Goal: Task Accomplishment & Management: Use online tool/utility

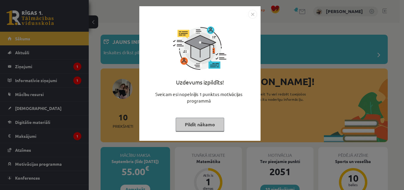
click at [209, 127] on button "Pildīt nākamo" at bounding box center [200, 125] width 49 height 14
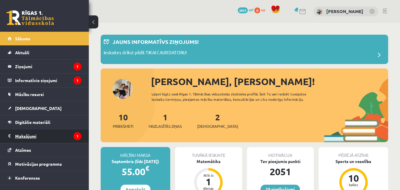
click at [43, 137] on legend "Maksājumi 1" at bounding box center [48, 136] width 66 height 14
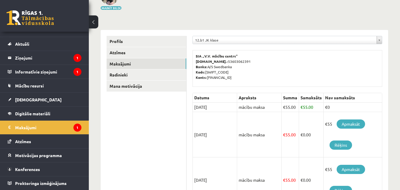
scroll to position [59, 0]
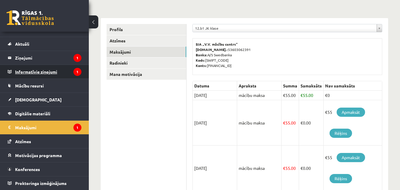
click at [59, 73] on legend "Informatīvie ziņojumi 1" at bounding box center [48, 72] width 66 height 14
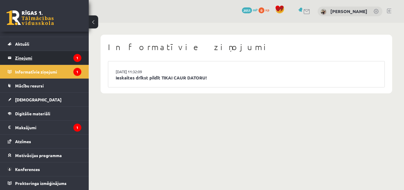
click at [52, 59] on legend "Ziņojumi 1" at bounding box center [48, 58] width 66 height 14
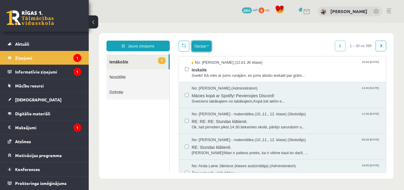
click at [201, 42] on button "Opcijas" at bounding box center [202, 46] width 20 height 11
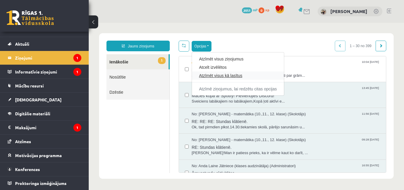
click at [219, 78] on link "Atzīmēt visus kā lasītus" at bounding box center [238, 76] width 78 height 6
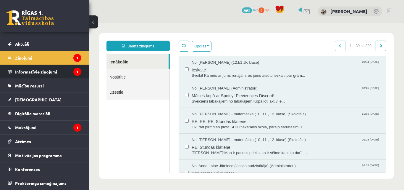
click at [58, 72] on legend "Informatīvie ziņojumi 1" at bounding box center [48, 72] width 66 height 14
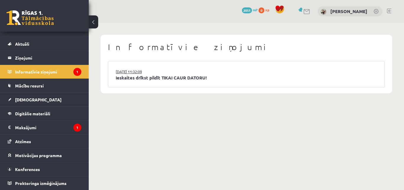
click at [134, 72] on link "15.09.2025 11:32:09" at bounding box center [138, 72] width 44 height 6
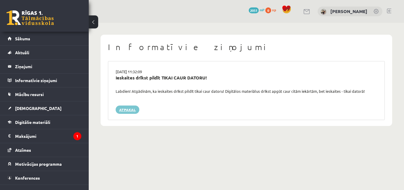
click at [128, 108] on link "Atpakaļ" at bounding box center [128, 109] width 24 height 8
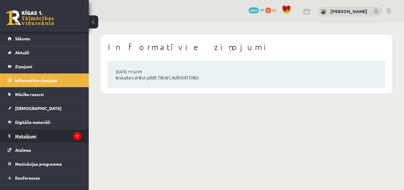
click at [40, 135] on legend "Maksājumi 1" at bounding box center [48, 136] width 66 height 14
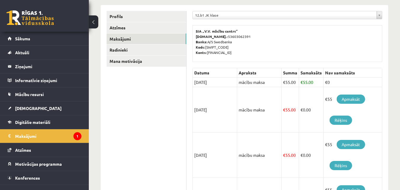
scroll to position [71, 0]
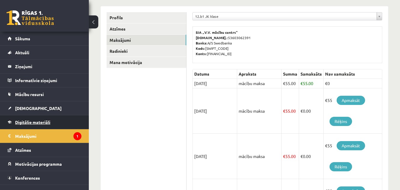
click at [28, 121] on span "Digitālie materiāli" at bounding box center [32, 121] width 35 height 5
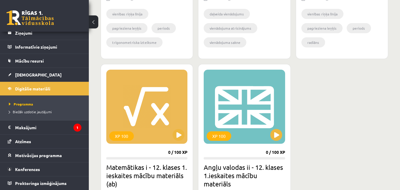
scroll to position [924, 0]
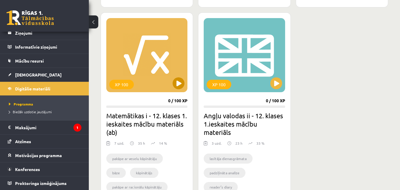
click at [152, 80] on div "XP 100" at bounding box center [146, 55] width 81 height 74
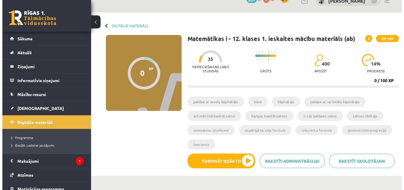
scroll to position [12, 0]
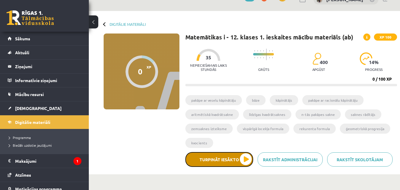
click at [219, 158] on button "Turpināt iesākto" at bounding box center [219, 159] width 68 height 15
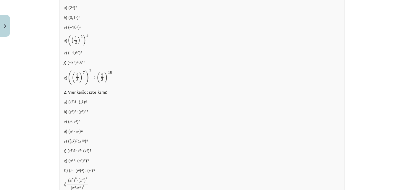
scroll to position [246, 0]
